Goal: Task Accomplishment & Management: Manage account settings

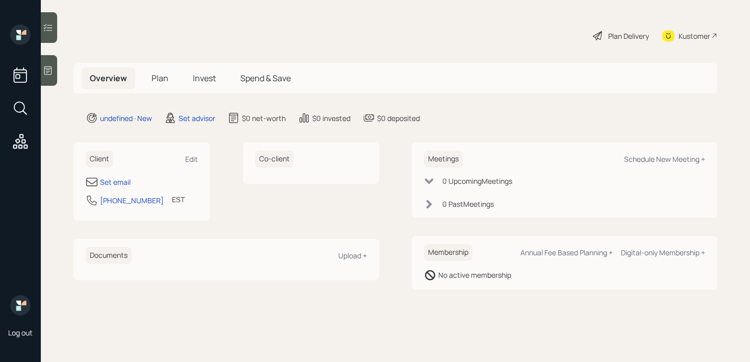
click at [56, 71] on div at bounding box center [49, 70] width 16 height 31
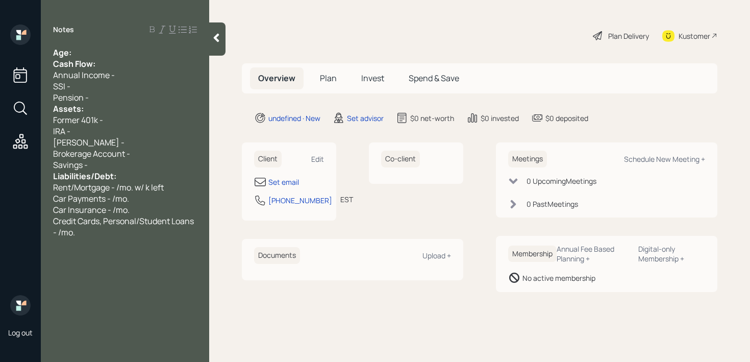
click at [140, 50] on div "Age:" at bounding box center [125, 52] width 144 height 11
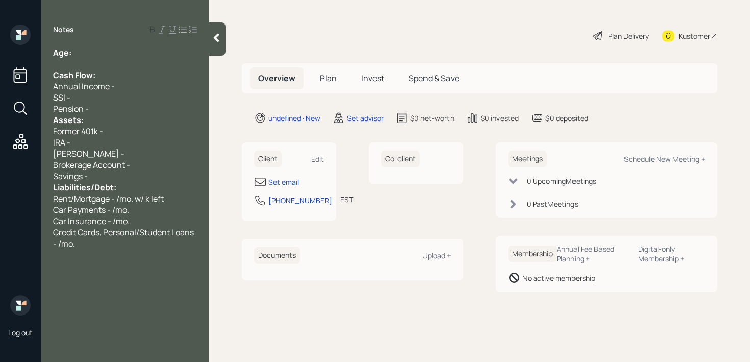
click at [114, 110] on div "Pension -" at bounding box center [125, 108] width 144 height 11
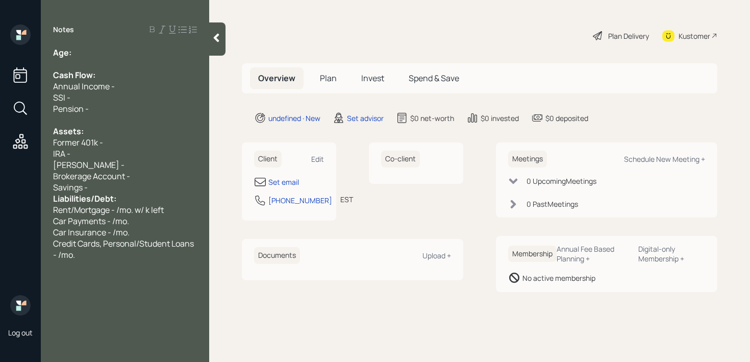
click at [125, 179] on span "Brokerage Account -" at bounding box center [91, 175] width 77 height 11
click at [126, 184] on div "Savings -" at bounding box center [125, 187] width 144 height 11
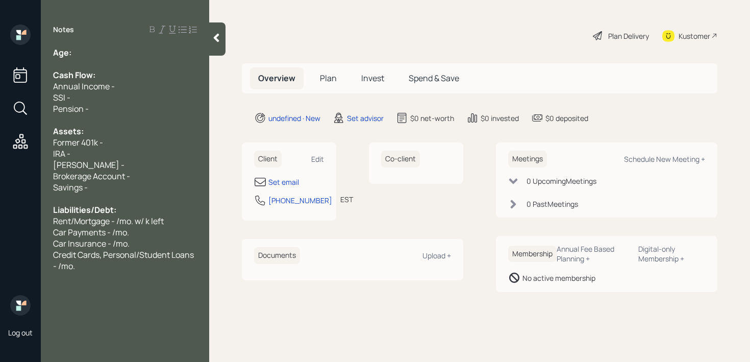
click at [292, 171] on div "Client Edit Set email [PHONE_NUMBER] EST Currently 12:54 PM" at bounding box center [289, 181] width 94 height 78
click at [292, 181] on div "Set email" at bounding box center [283, 182] width 31 height 11
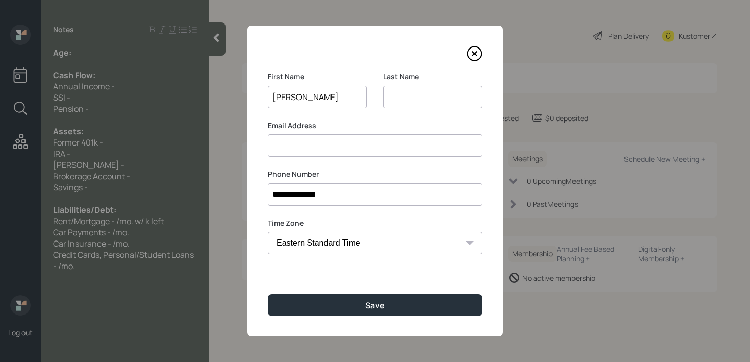
type input "[PERSON_NAME]"
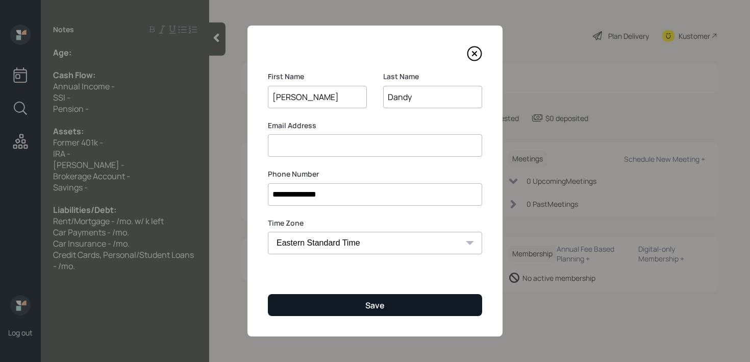
type input "Dandy"
click at [392, 300] on button "Save" at bounding box center [375, 305] width 214 height 22
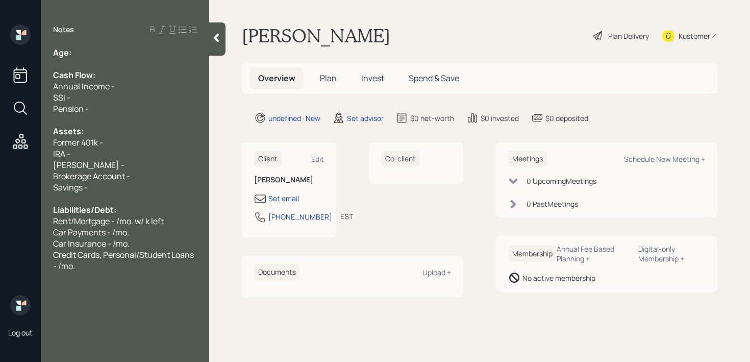
click at [102, 56] on div "Age:" at bounding box center [125, 52] width 144 height 11
click at [292, 203] on div "Set email" at bounding box center [283, 198] width 31 height 11
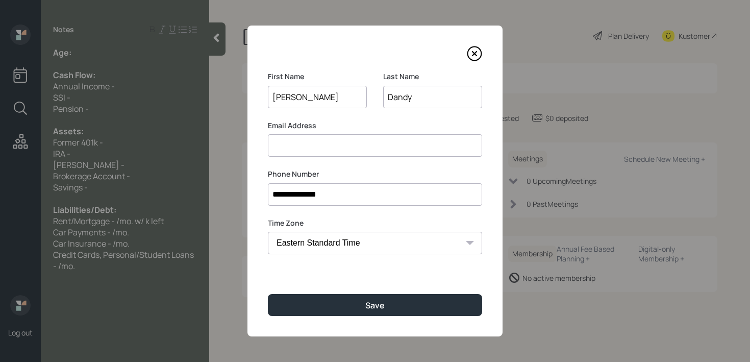
click at [341, 155] on input at bounding box center [375, 145] width 214 height 22
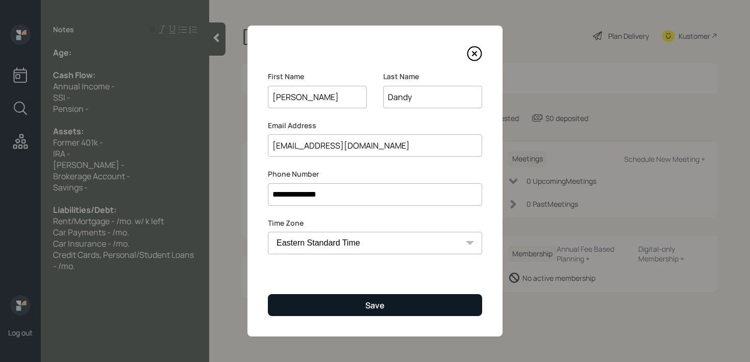
type input "[EMAIL_ADDRESS][DOMAIN_NAME]"
click at [323, 305] on button "Save" at bounding box center [375, 305] width 214 height 22
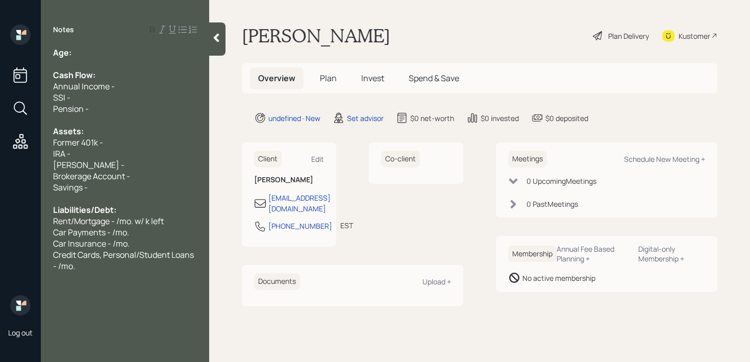
click at [669, 38] on icon at bounding box center [668, 35] width 5 height 5
